Goal: Navigation & Orientation: Find specific page/section

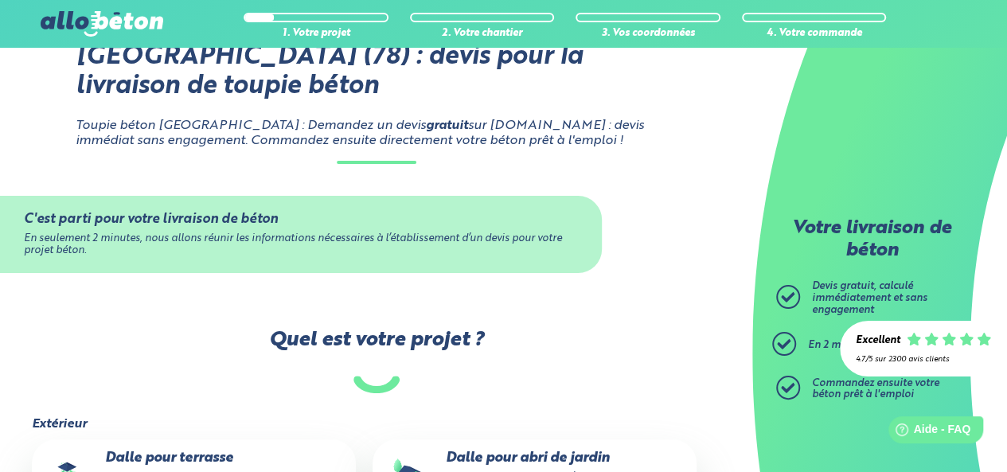
scroll to position [159, 0]
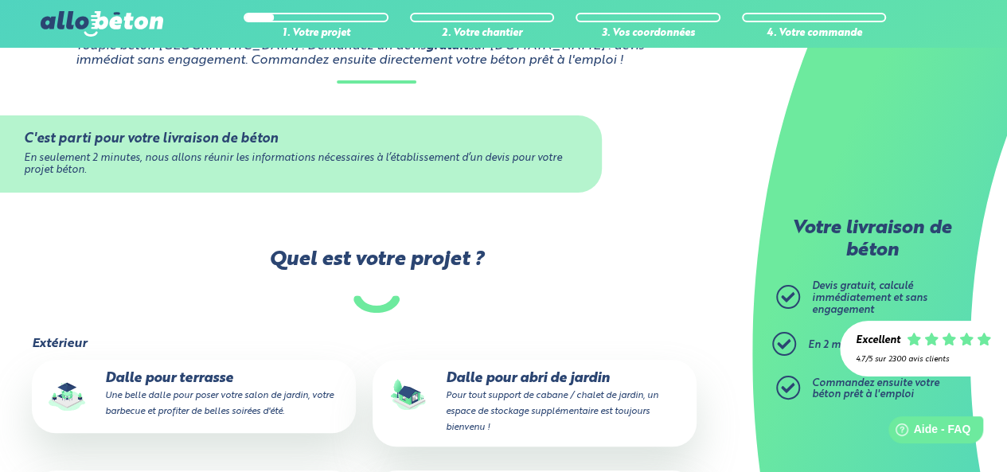
scroll to position [159, 0]
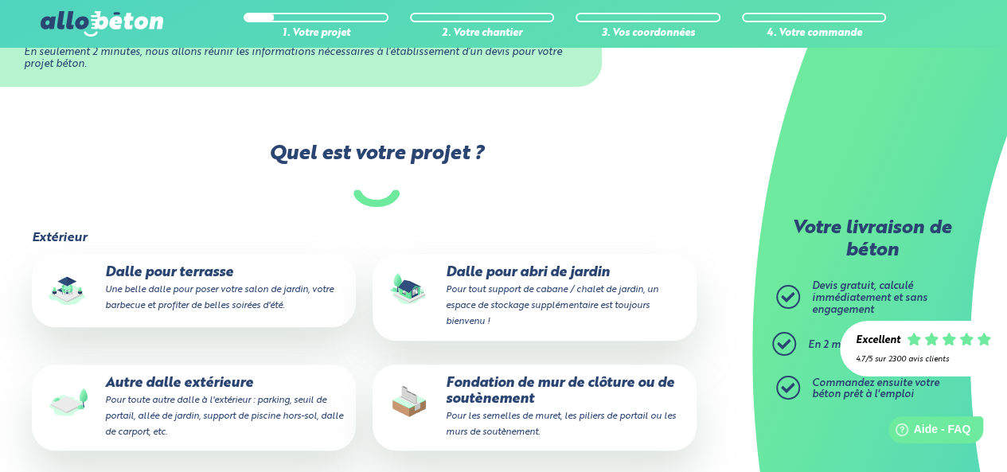
scroll to position [239, 0]
